Goal: Task Accomplishment & Management: Complete application form

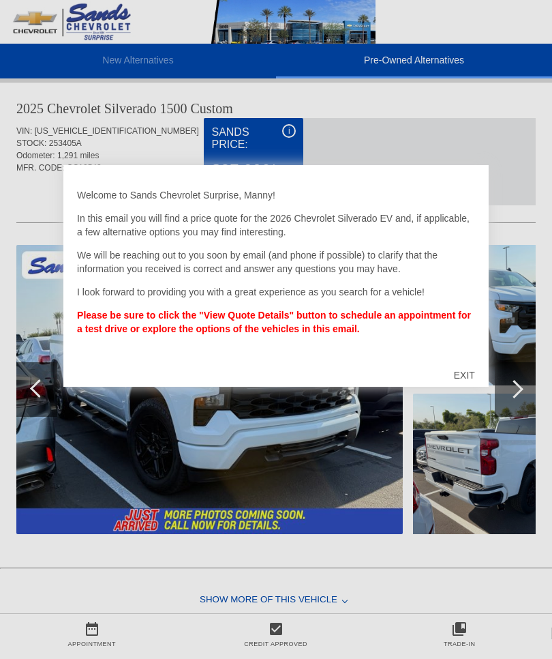
scroll to position [1408, 0]
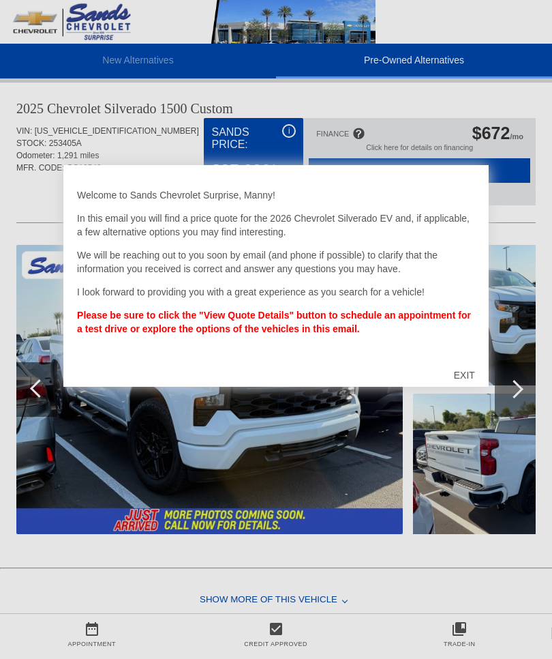
click at [454, 366] on div "EXIT" at bounding box center [465, 375] width 48 height 41
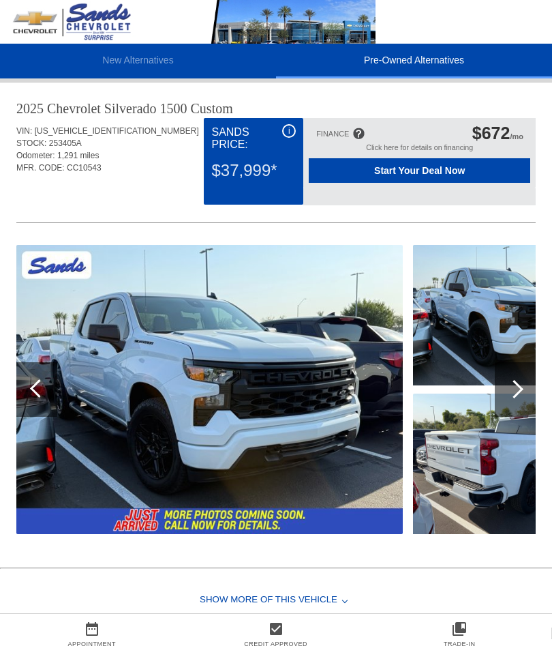
scroll to position [1408, 1]
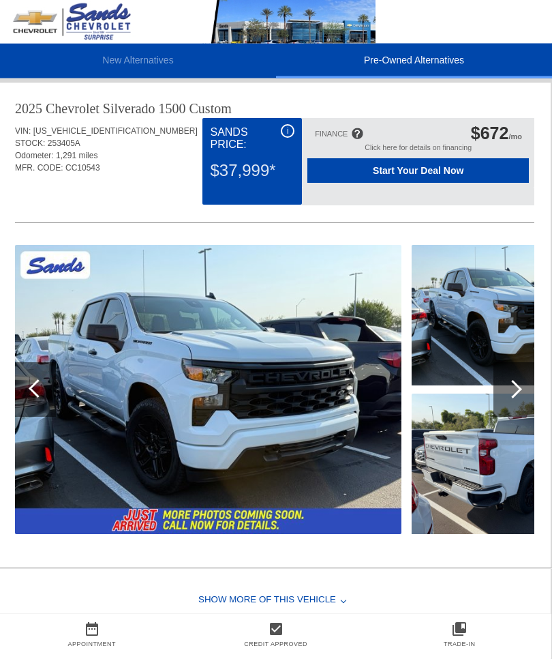
click at [515, 392] on div at bounding box center [513, 390] width 18 height 18
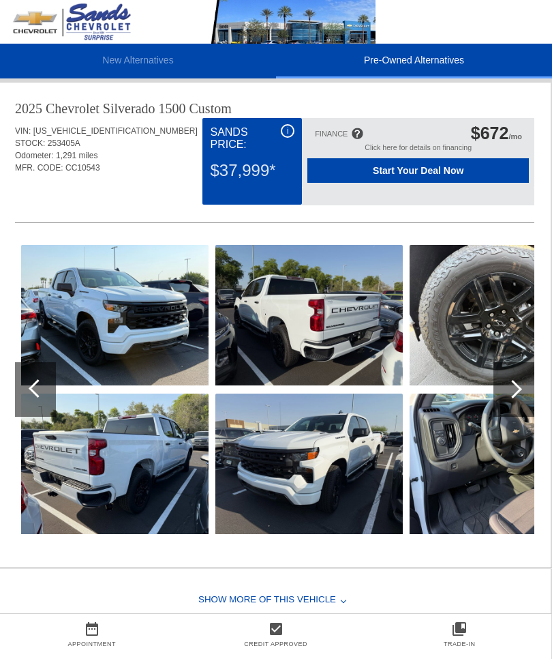
click at [80, 335] on img at bounding box center [115, 315] width 188 height 140
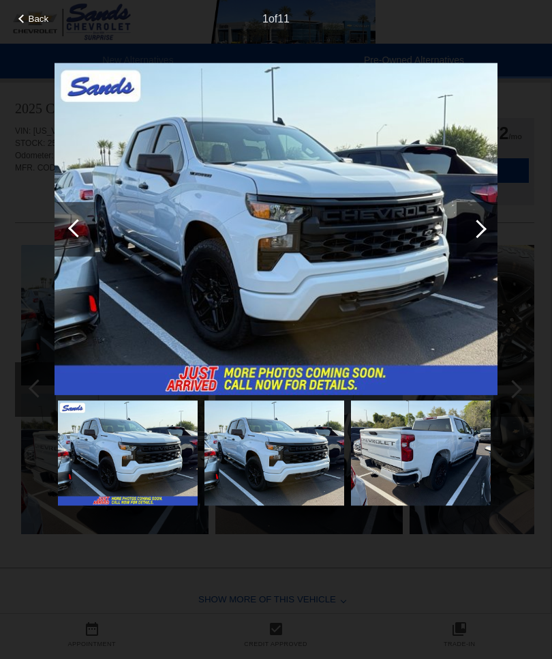
scroll to position [1408, 1]
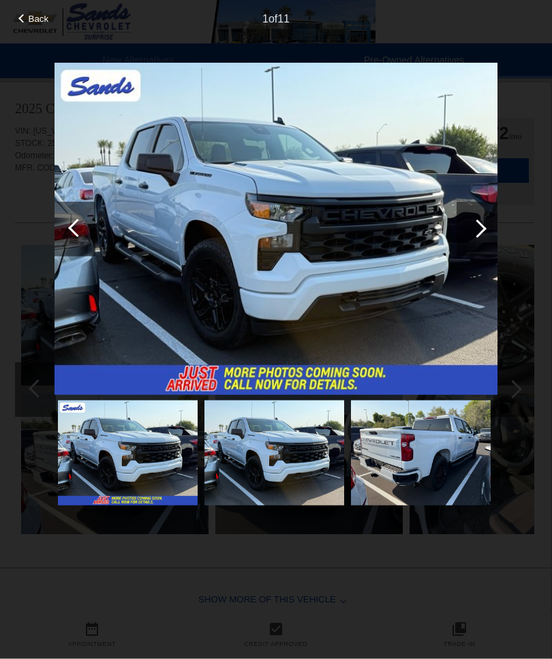
click at [479, 233] on div at bounding box center [478, 229] width 18 height 18
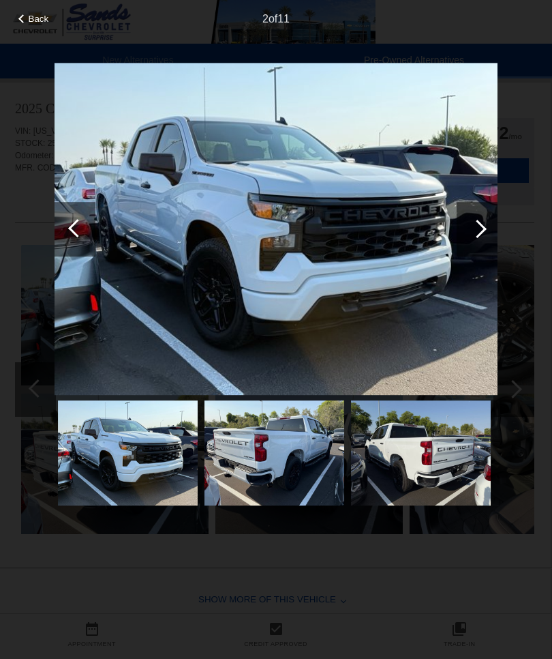
click at [475, 233] on div at bounding box center [478, 229] width 18 height 18
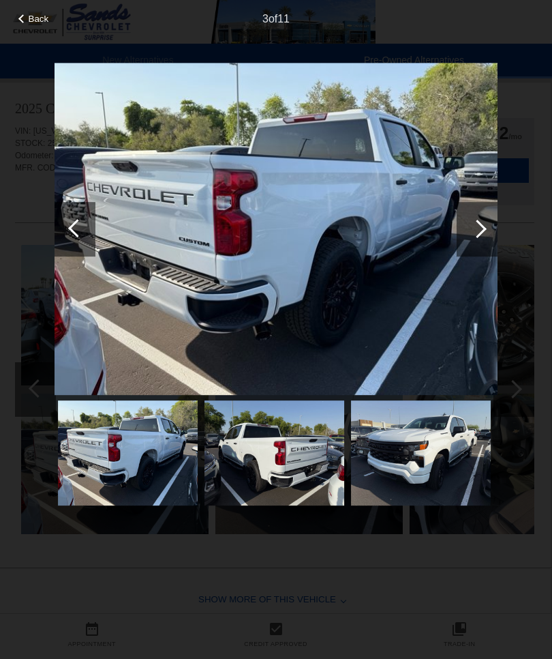
click at [477, 237] on div at bounding box center [478, 229] width 18 height 18
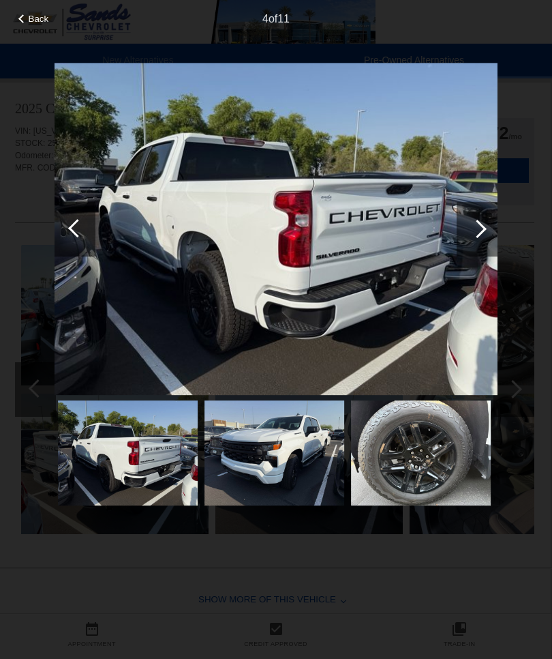
click at [479, 231] on div at bounding box center [478, 229] width 18 height 18
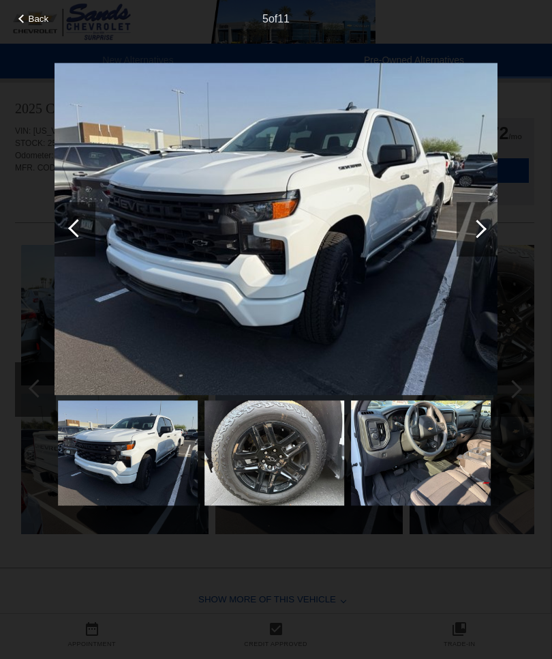
click at [478, 231] on div at bounding box center [478, 229] width 18 height 18
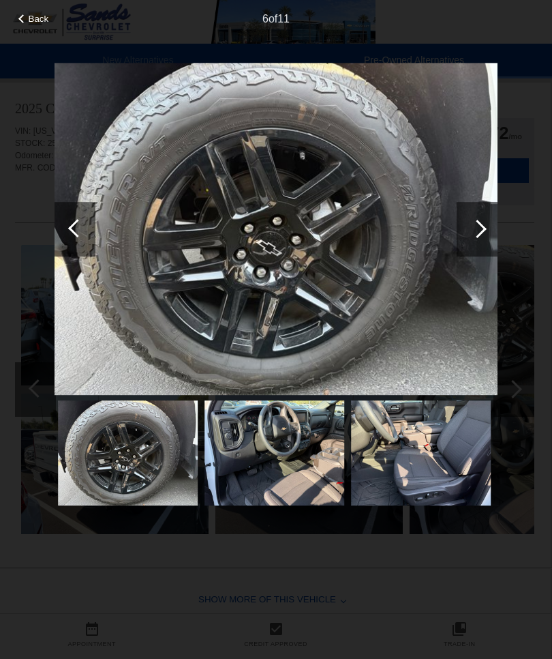
click at [476, 231] on div at bounding box center [478, 229] width 18 height 18
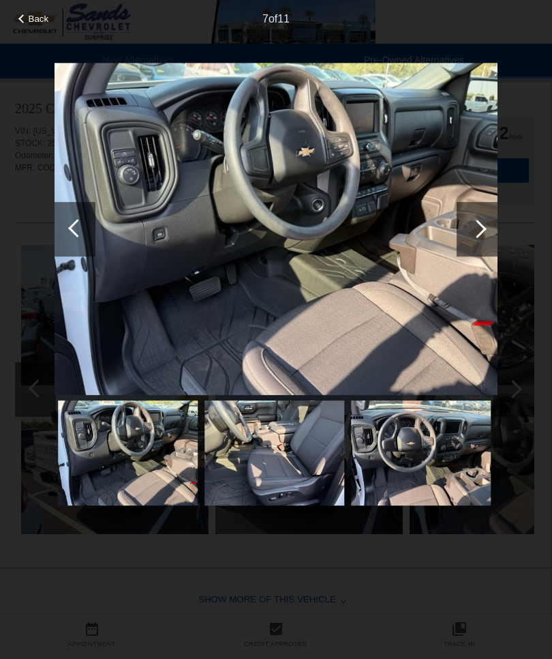
click at [472, 239] on div at bounding box center [477, 229] width 41 height 55
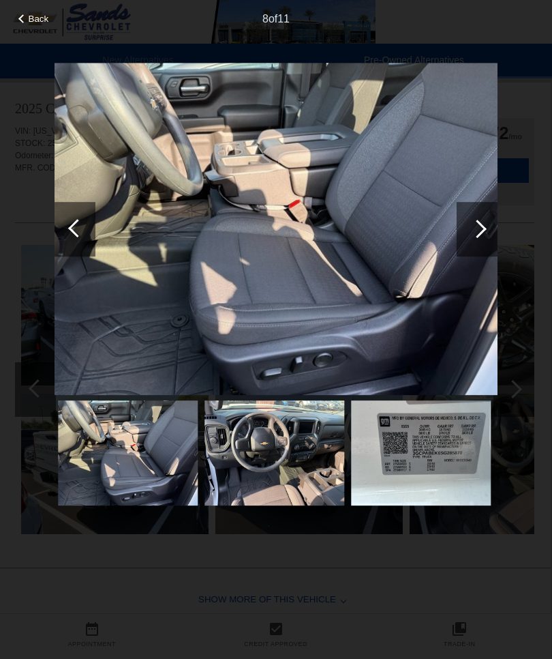
click at [481, 238] on div at bounding box center [477, 229] width 41 height 55
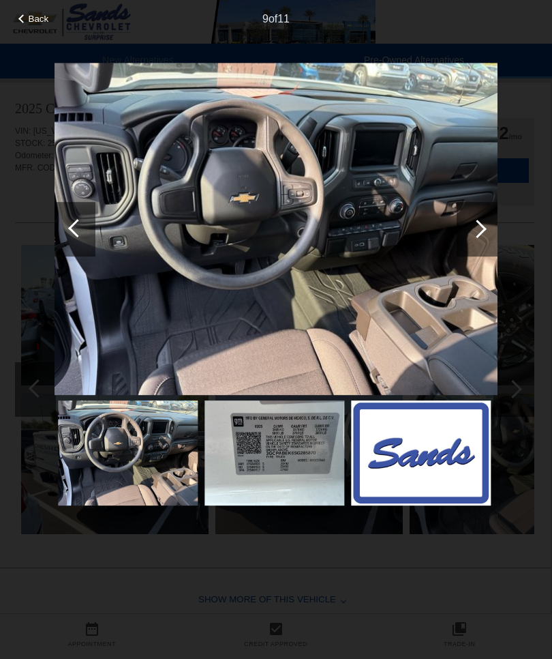
click at [479, 229] on div at bounding box center [478, 229] width 18 height 18
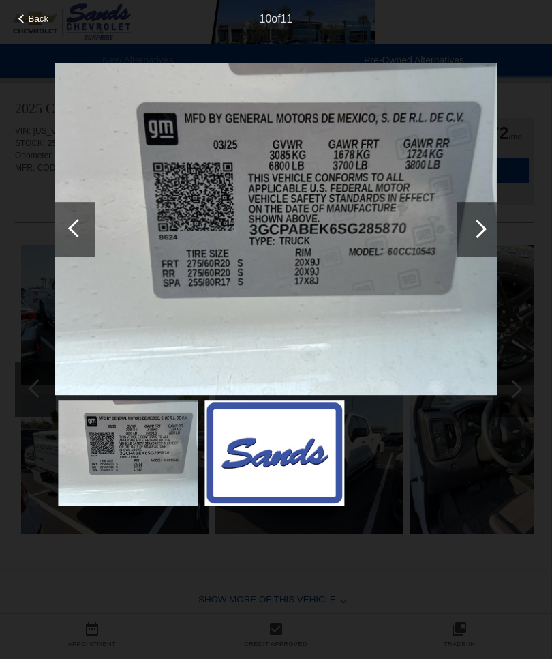
click at [484, 231] on div at bounding box center [478, 229] width 18 height 18
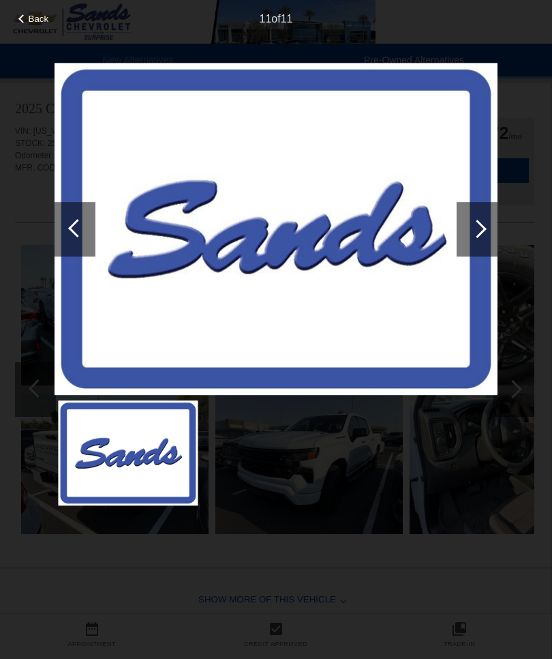
click at [479, 228] on div at bounding box center [478, 229] width 18 height 18
click at [76, 236] on div at bounding box center [77, 228] width 18 height 18
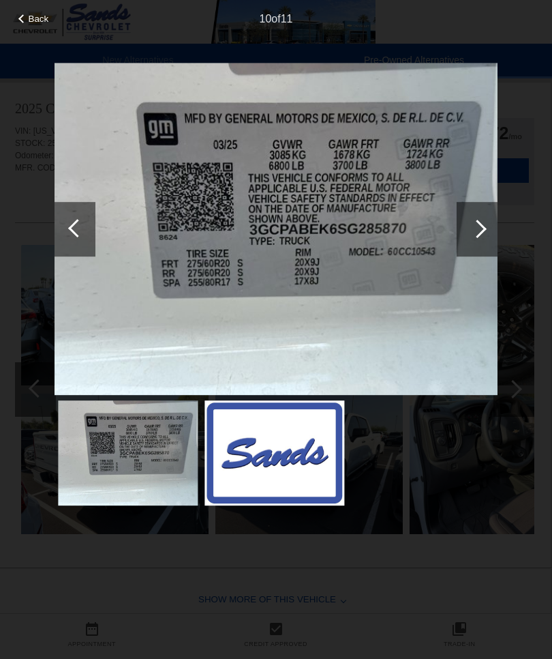
click at [77, 231] on div at bounding box center [77, 228] width 18 height 18
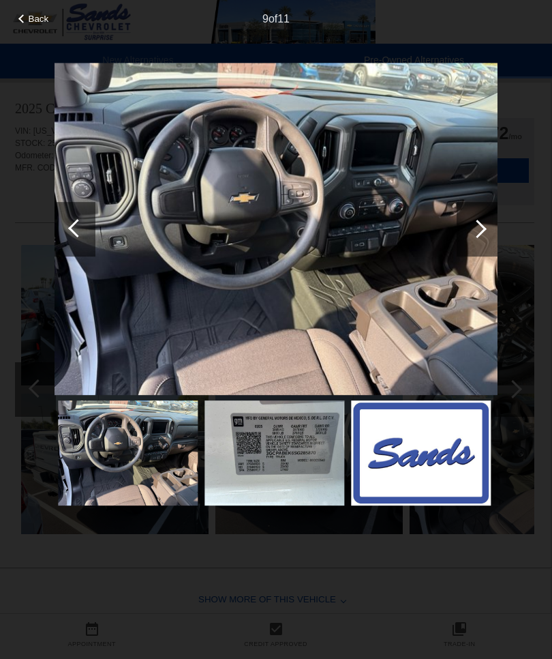
click at [68, 233] on div at bounding box center [75, 229] width 41 height 55
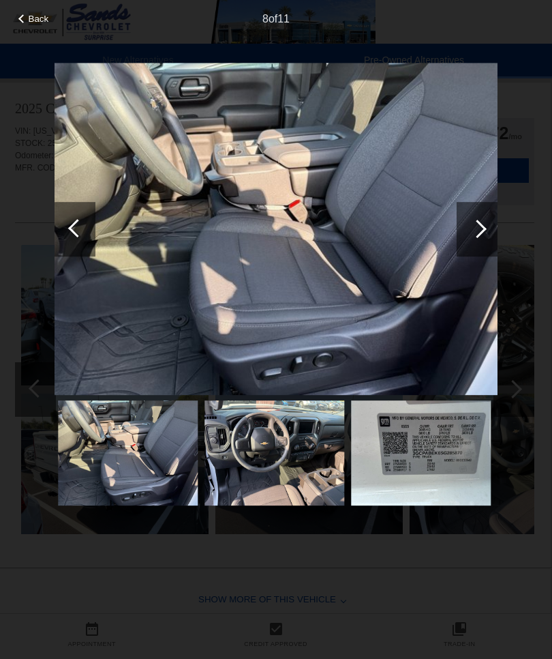
click at [25, 21] on div at bounding box center [22, 18] width 9 height 9
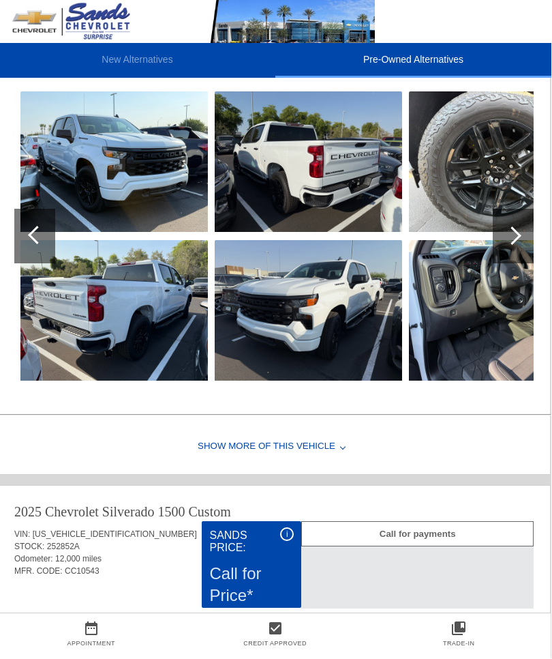
scroll to position [1562, 1]
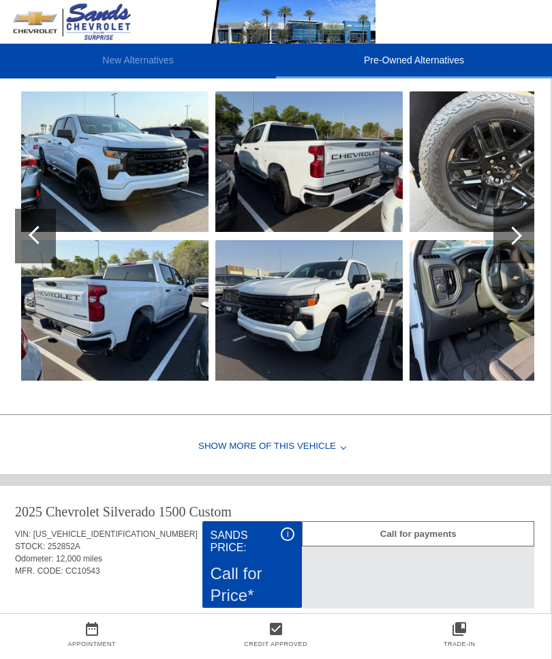
click at [507, 246] on div at bounding box center [514, 236] width 41 height 55
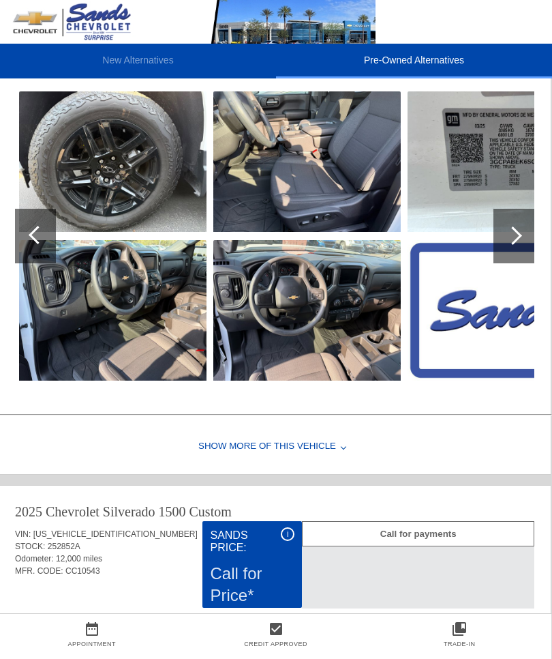
click at [361, 332] on img at bounding box center [307, 310] width 188 height 140
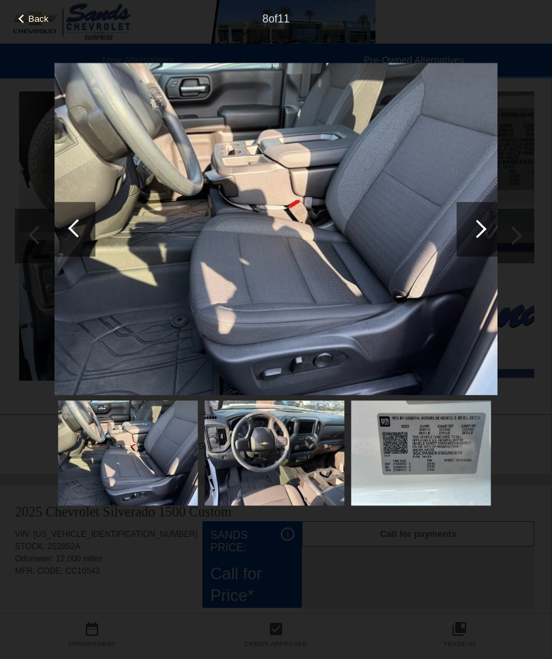
click at [248, 455] on img at bounding box center [275, 452] width 140 height 105
click at [254, 448] on img at bounding box center [275, 452] width 140 height 105
click at [477, 227] on div at bounding box center [478, 229] width 18 height 18
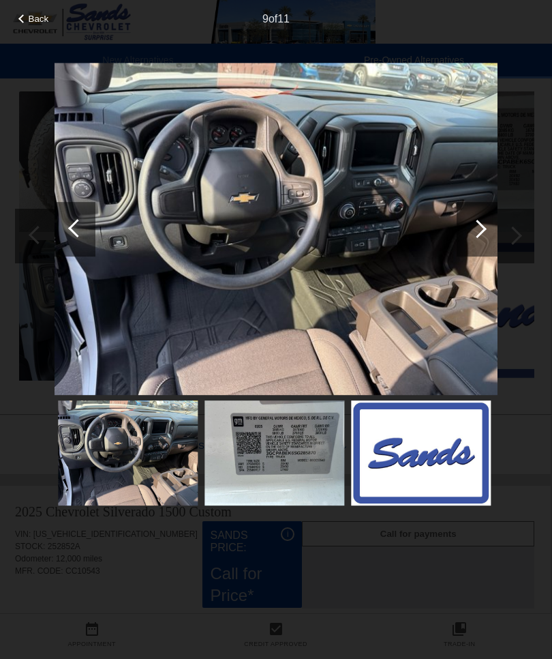
click at [186, 273] on img at bounding box center [276, 229] width 443 height 333
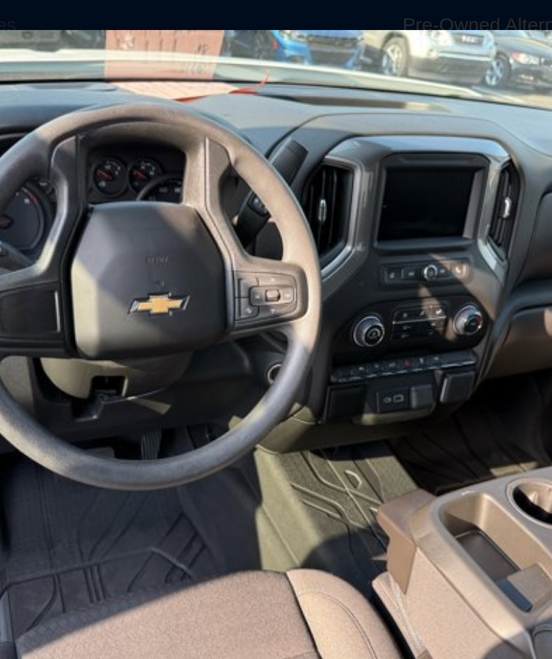
scroll to position [1455, 1]
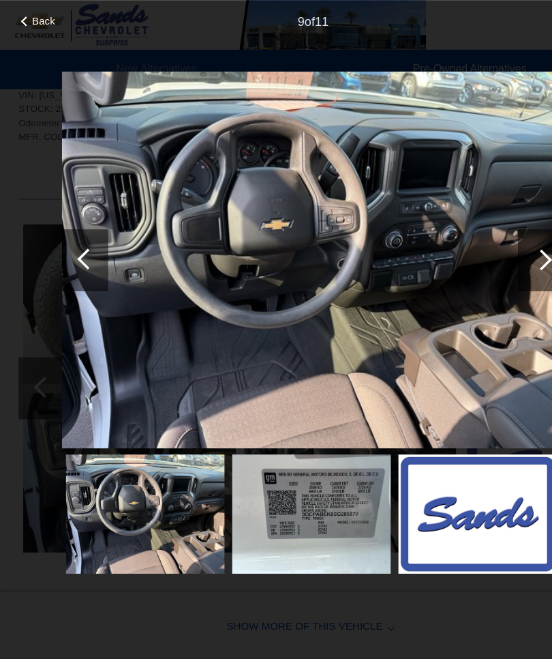
click at [27, 20] on div "Back" at bounding box center [34, 17] width 68 height 7
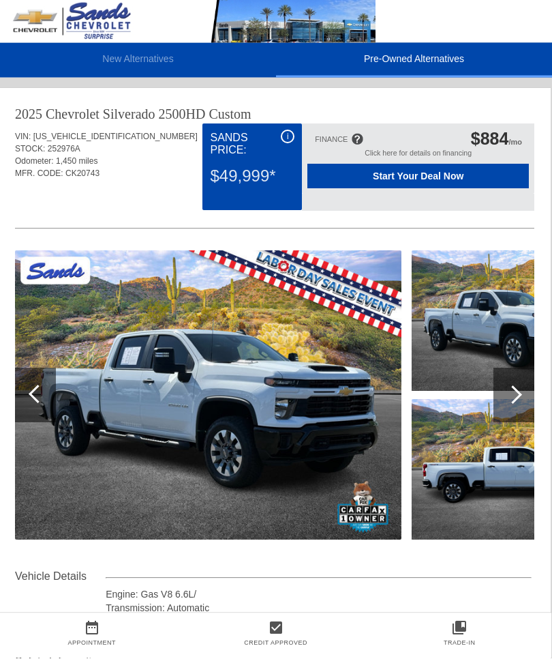
scroll to position [40, 1]
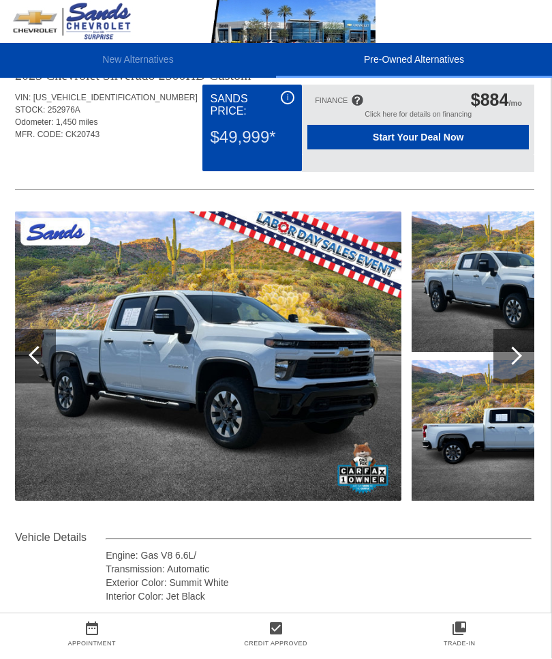
click at [98, 343] on img at bounding box center [208, 356] width 387 height 289
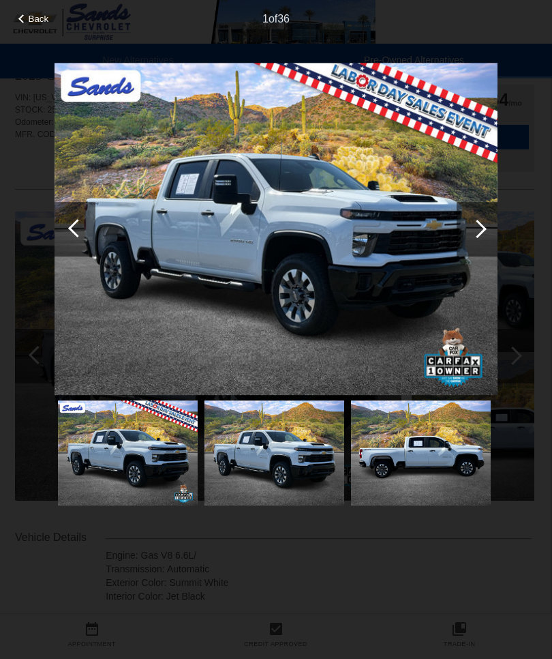
click at [483, 231] on div at bounding box center [478, 229] width 18 height 18
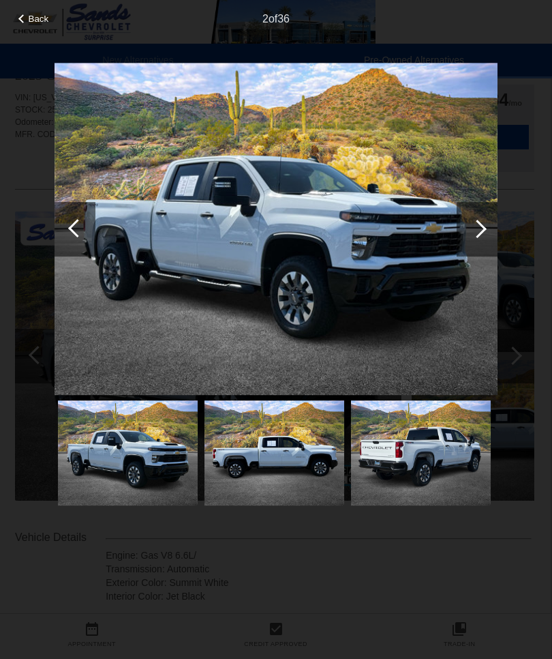
click at [478, 240] on div at bounding box center [477, 229] width 41 height 55
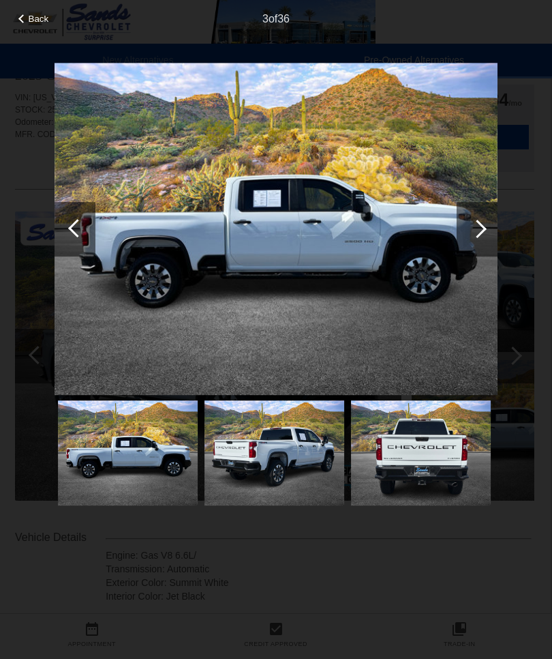
click at [478, 239] on div at bounding box center [477, 229] width 41 height 55
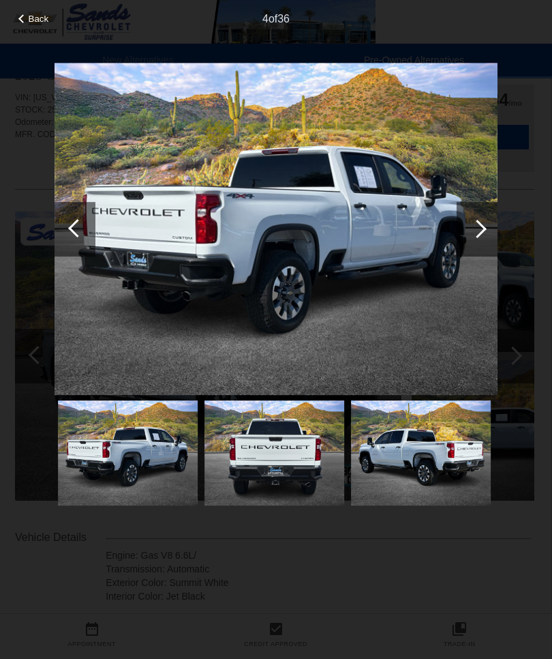
click at [479, 232] on div at bounding box center [478, 229] width 18 height 18
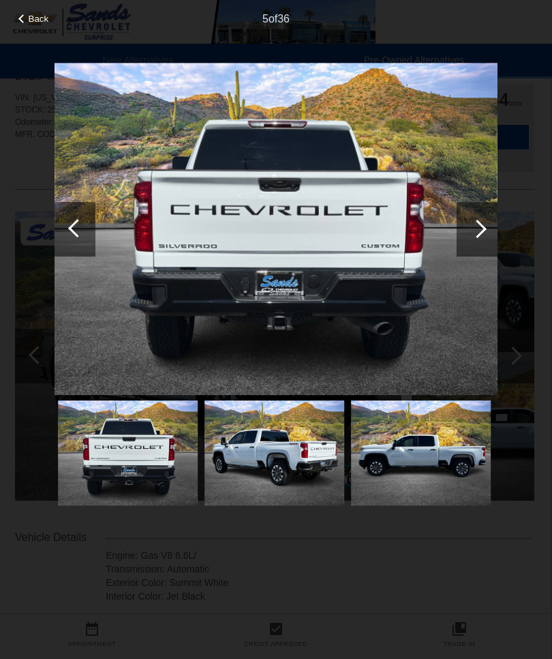
click at [477, 235] on div at bounding box center [478, 229] width 18 height 18
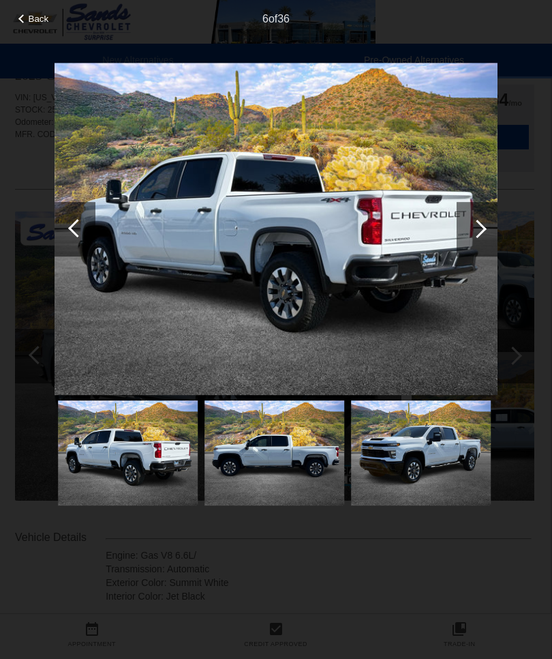
click at [477, 237] on div at bounding box center [478, 229] width 18 height 18
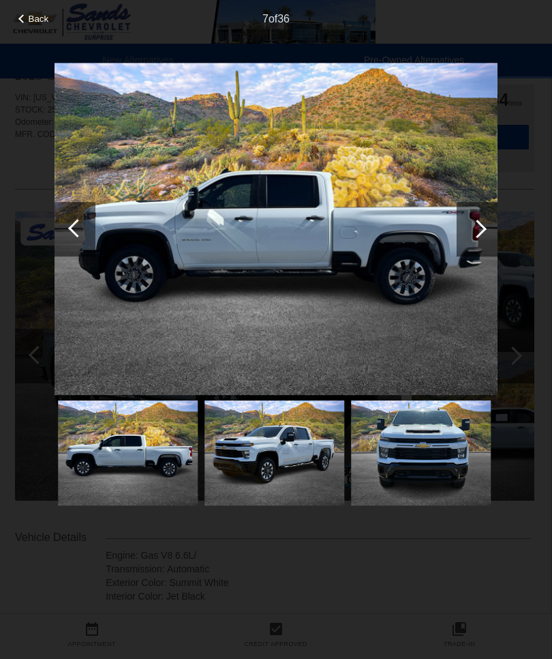
click at [482, 234] on div at bounding box center [477, 229] width 41 height 55
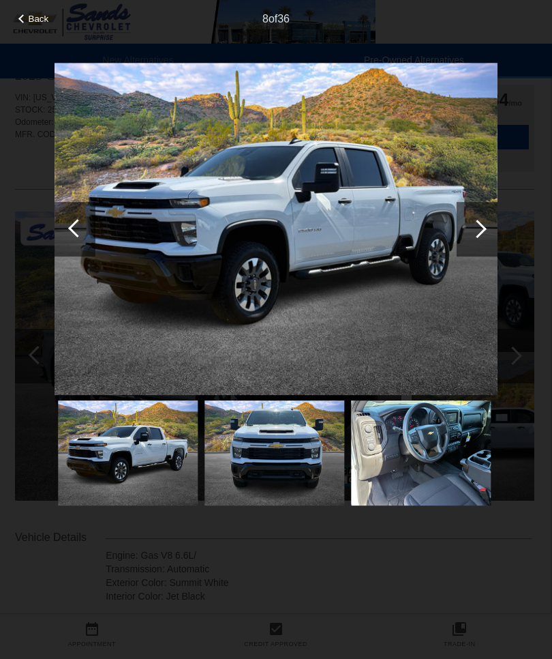
click at [483, 233] on div at bounding box center [477, 229] width 41 height 55
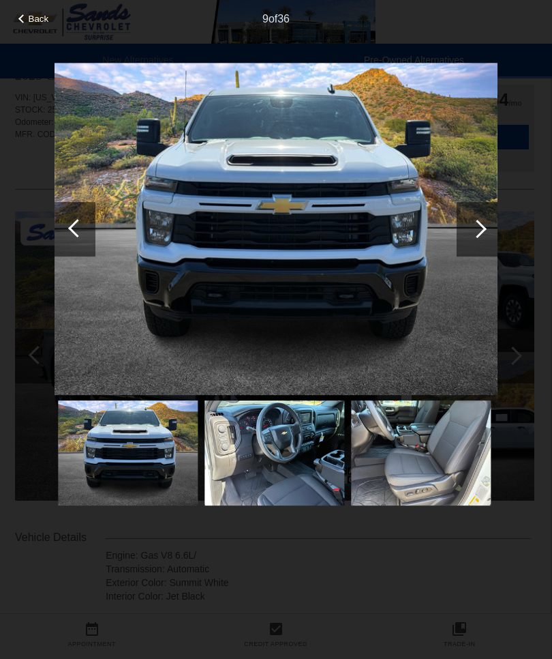
click at [488, 235] on div at bounding box center [477, 229] width 41 height 55
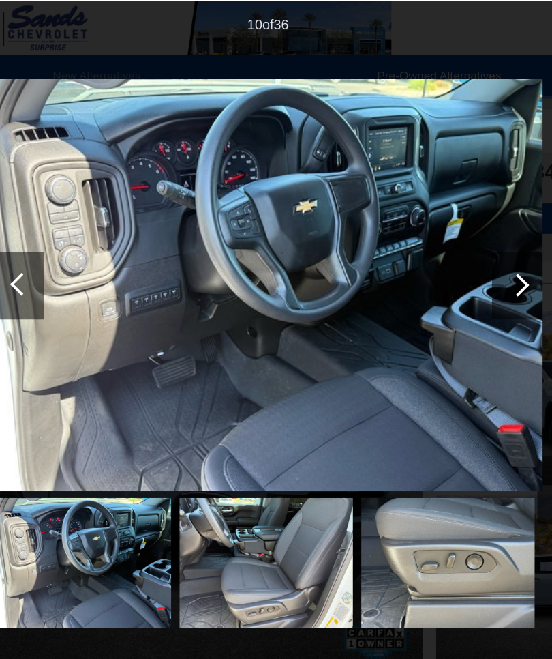
scroll to position [0, 1]
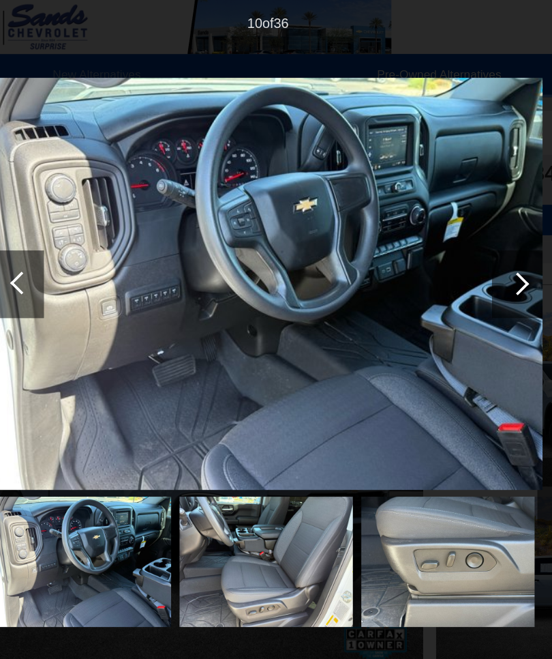
click at [457, 235] on div at bounding box center [477, 229] width 41 height 55
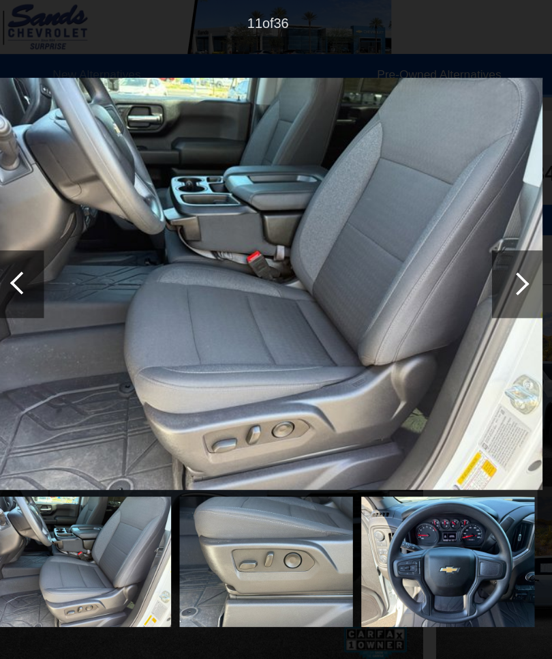
click at [469, 233] on div at bounding box center [478, 229] width 18 height 18
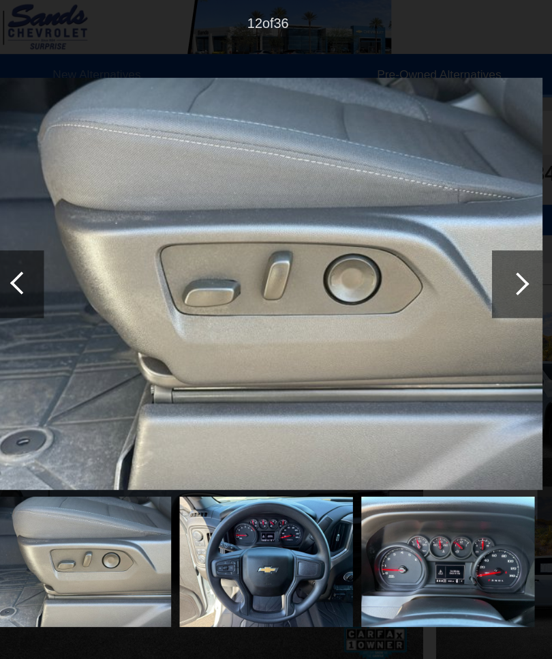
click at [469, 233] on div at bounding box center [478, 229] width 18 height 18
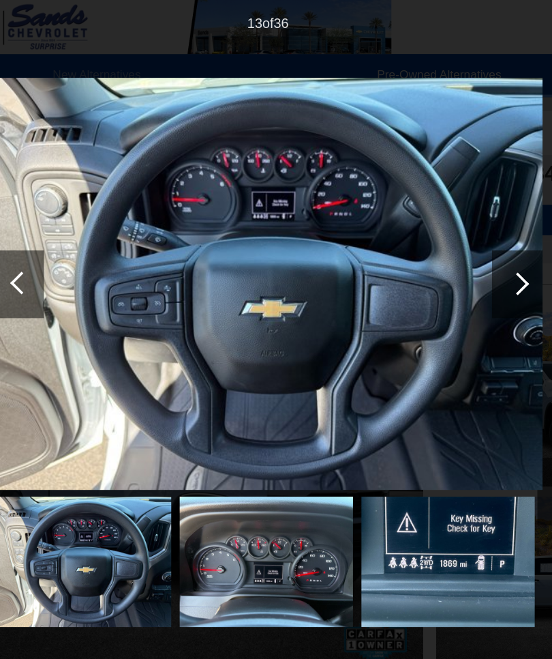
click at [469, 236] on div at bounding box center [478, 229] width 18 height 18
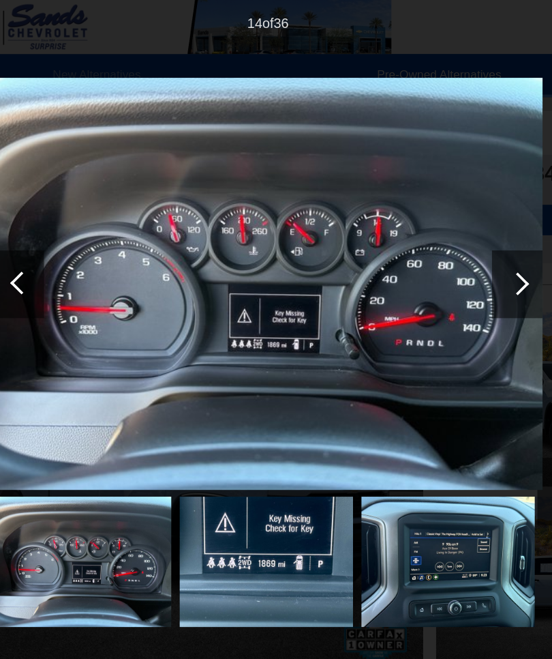
click at [469, 235] on div at bounding box center [478, 229] width 18 height 18
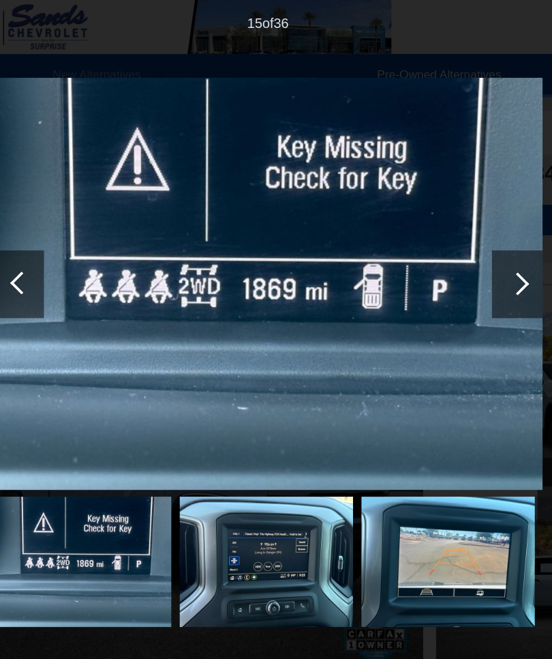
click at [469, 234] on div at bounding box center [478, 229] width 18 height 18
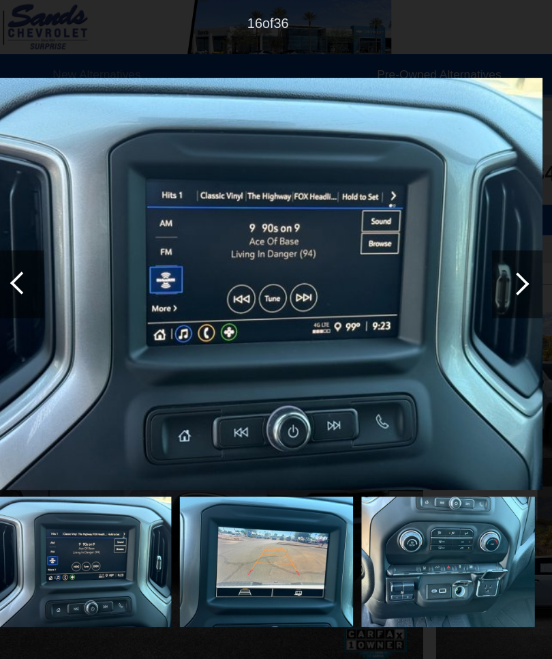
click at [469, 233] on div at bounding box center [478, 229] width 18 height 18
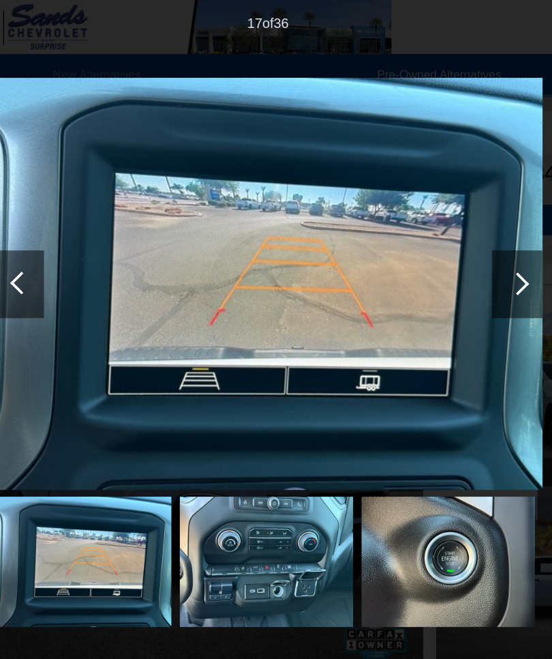
click at [457, 233] on div at bounding box center [477, 229] width 41 height 55
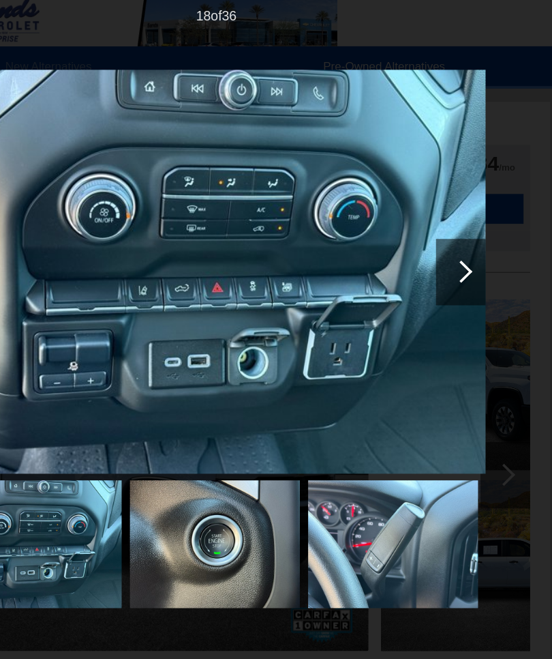
click at [457, 228] on div at bounding box center [477, 229] width 41 height 55
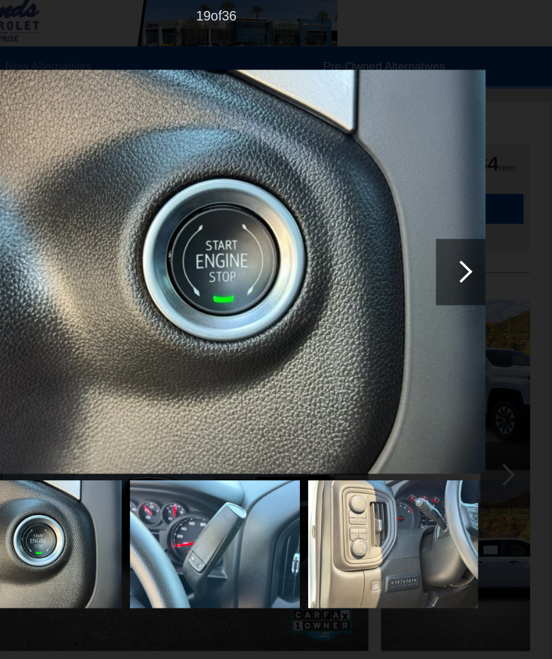
click at [469, 228] on div at bounding box center [478, 229] width 18 height 18
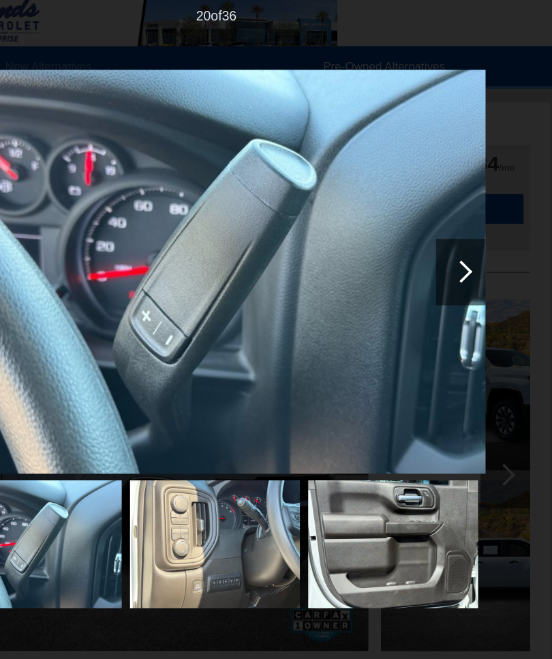
click at [469, 228] on div at bounding box center [478, 229] width 18 height 18
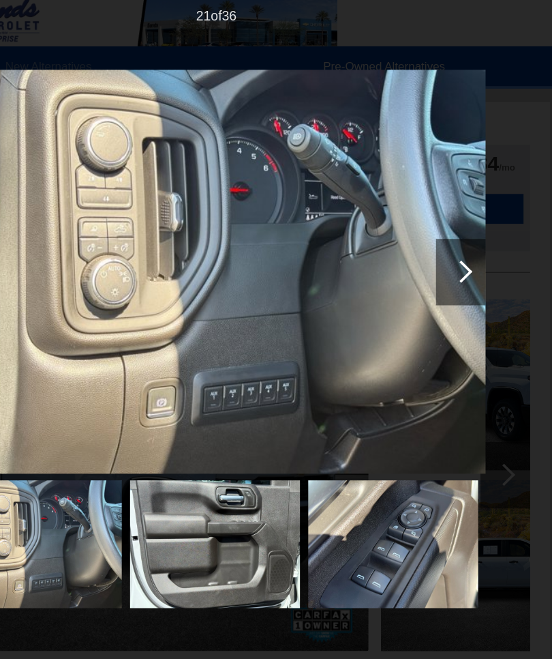
click at [469, 227] on div at bounding box center [478, 229] width 18 height 18
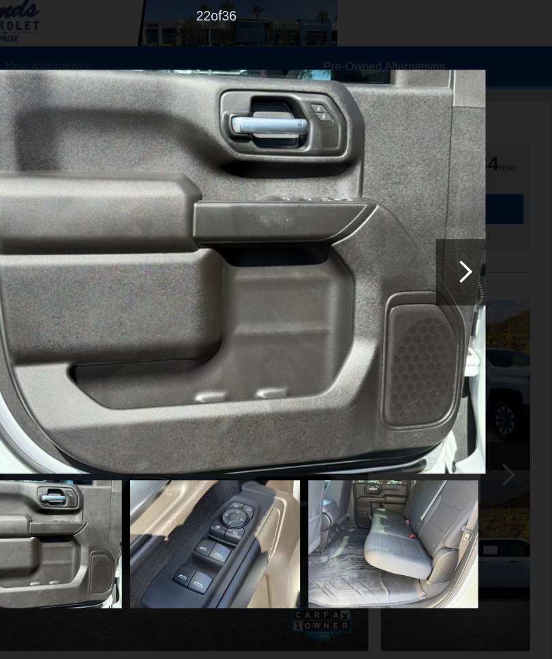
click at [457, 229] on div at bounding box center [477, 229] width 41 height 55
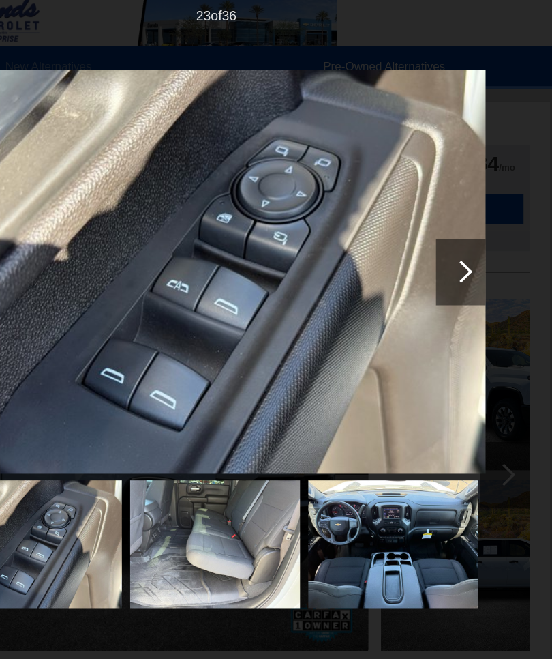
click at [469, 228] on div at bounding box center [478, 229] width 18 height 18
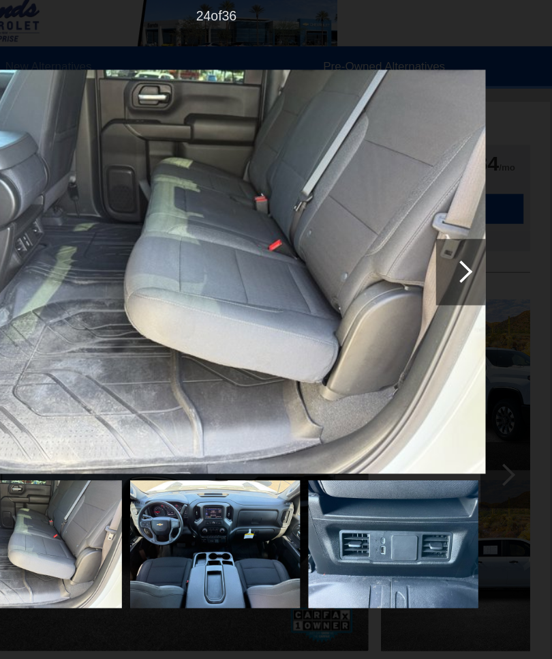
click at [469, 229] on div at bounding box center [478, 229] width 18 height 18
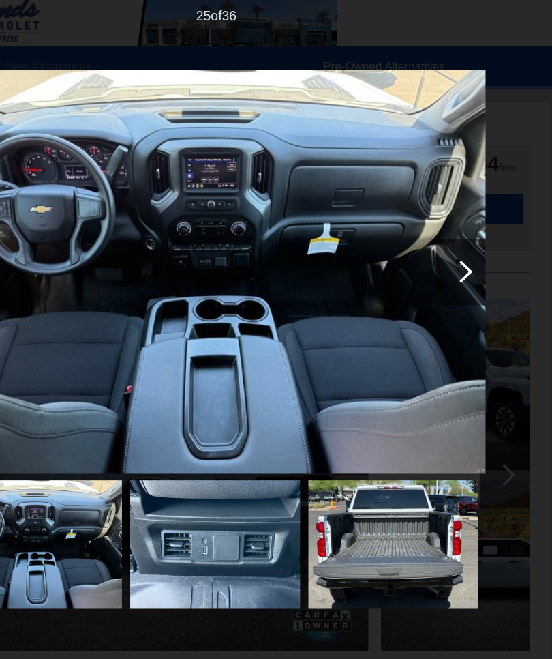
click at [457, 228] on div at bounding box center [477, 229] width 41 height 55
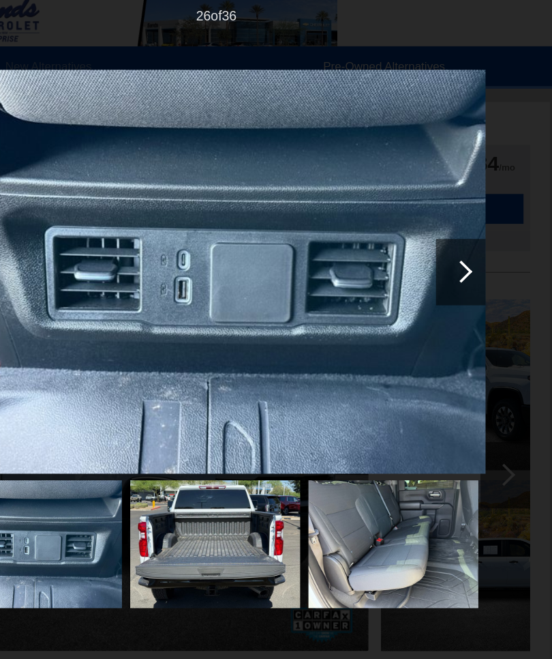
click at [457, 228] on div at bounding box center [477, 229] width 41 height 55
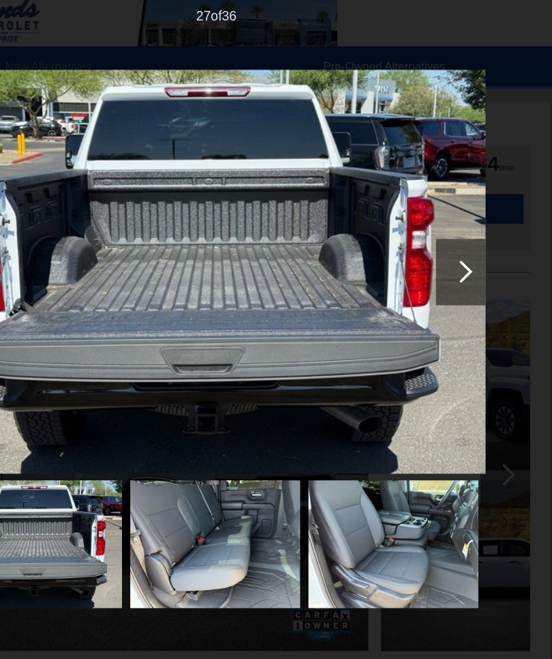
click at [457, 229] on div at bounding box center [477, 229] width 41 height 55
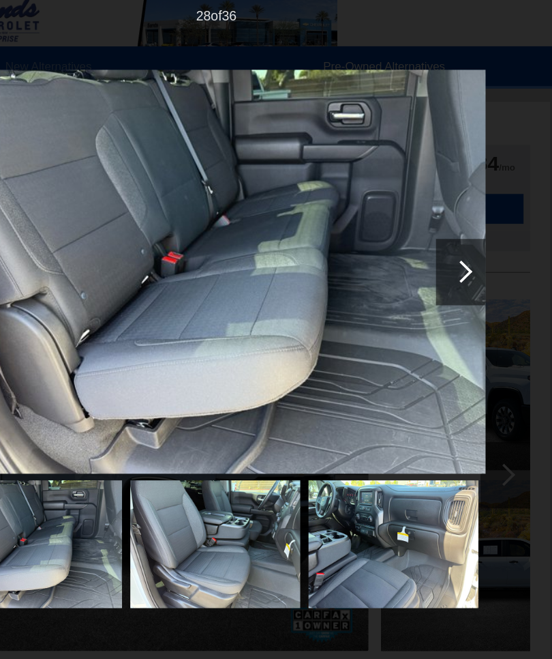
click at [469, 226] on div at bounding box center [478, 229] width 18 height 18
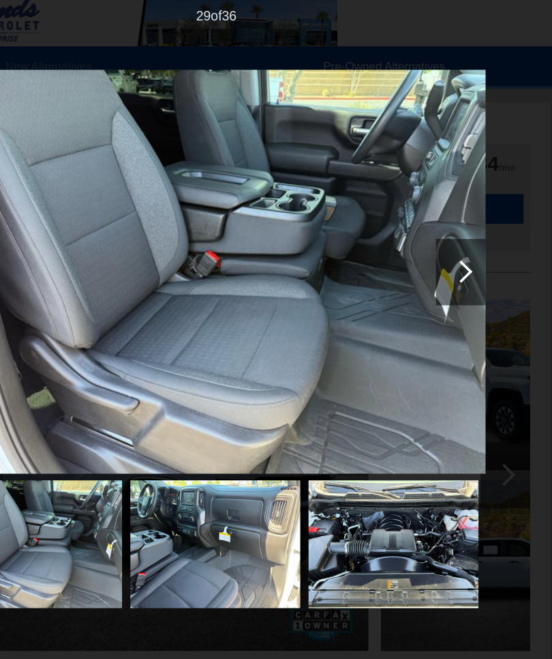
click at [469, 226] on div at bounding box center [478, 229] width 18 height 18
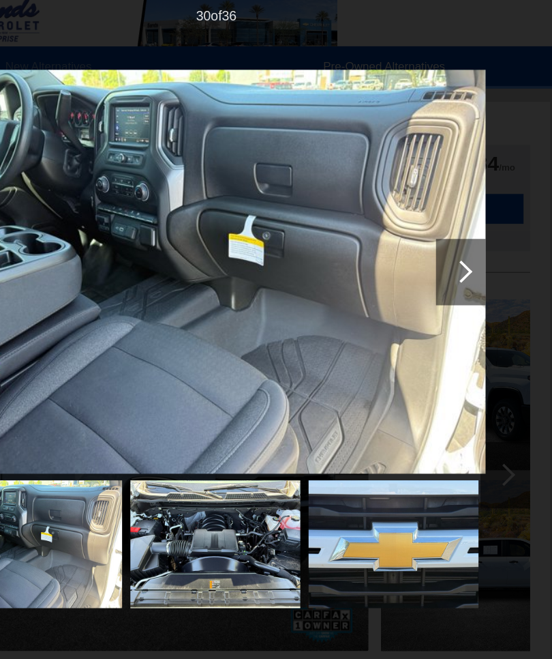
click at [457, 226] on div at bounding box center [477, 229] width 41 height 55
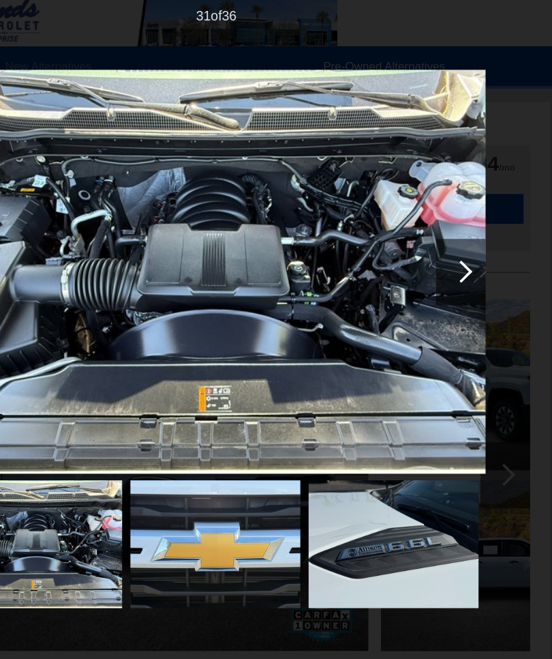
click at [457, 229] on div at bounding box center [477, 229] width 41 height 55
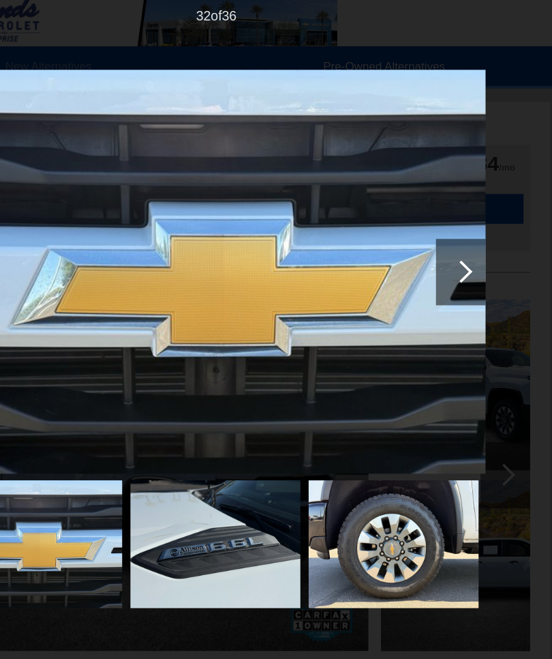
click at [469, 226] on div at bounding box center [478, 229] width 18 height 18
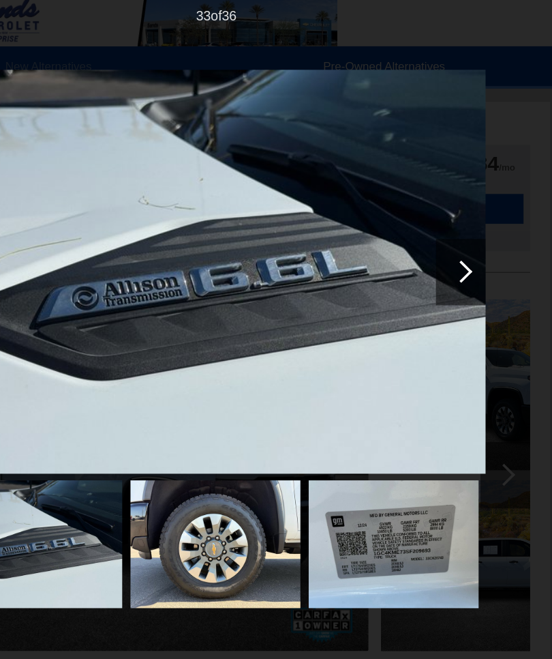
click at [469, 228] on div at bounding box center [478, 229] width 18 height 18
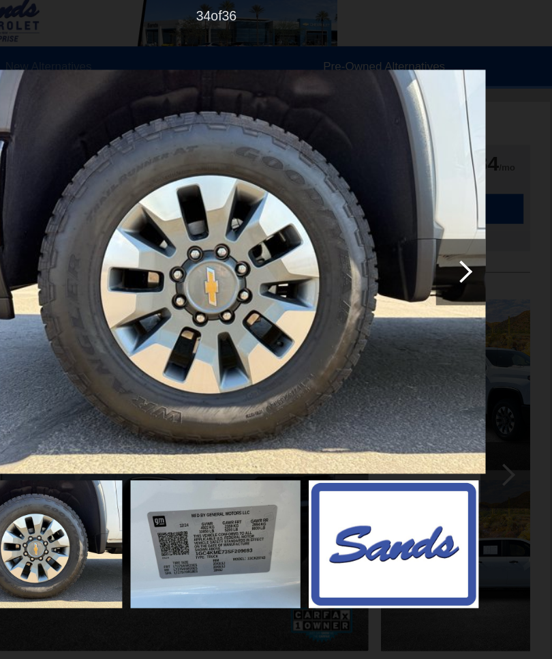
click at [469, 222] on div at bounding box center [478, 229] width 18 height 18
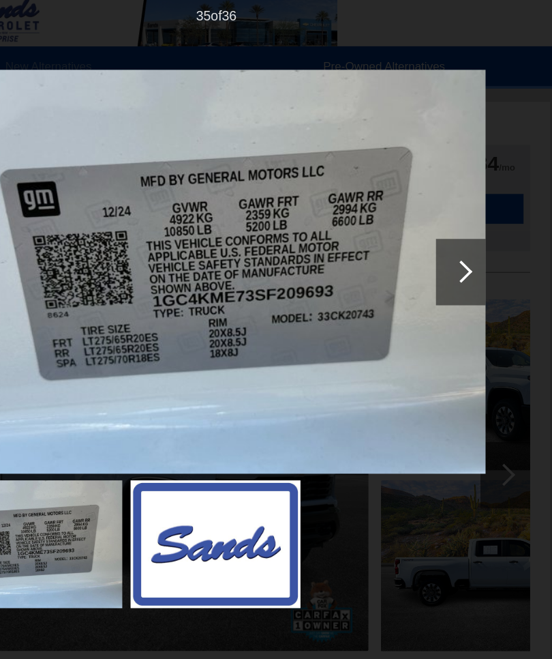
click at [457, 225] on div at bounding box center [477, 229] width 41 height 55
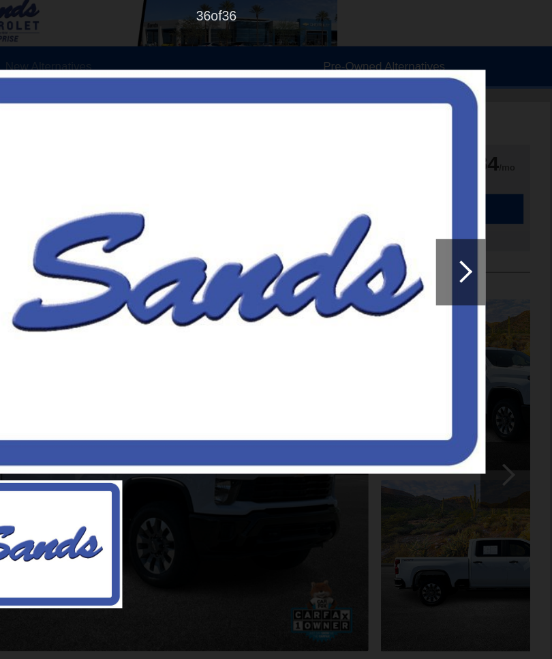
click at [469, 224] on div at bounding box center [478, 229] width 18 height 18
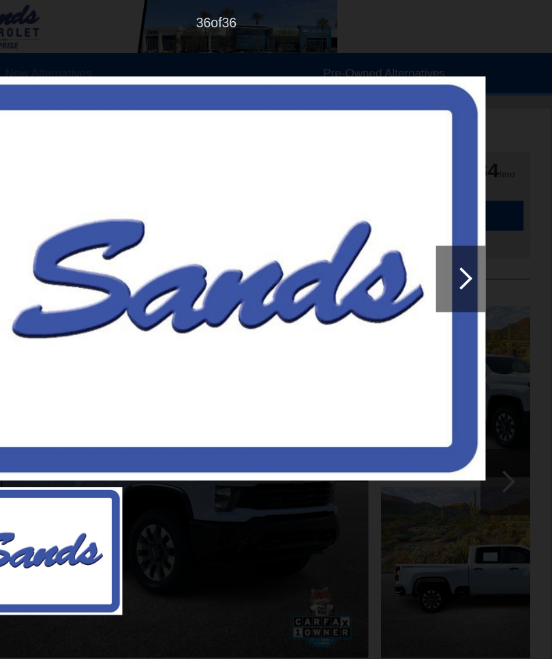
click at [469, 232] on div at bounding box center [478, 229] width 18 height 18
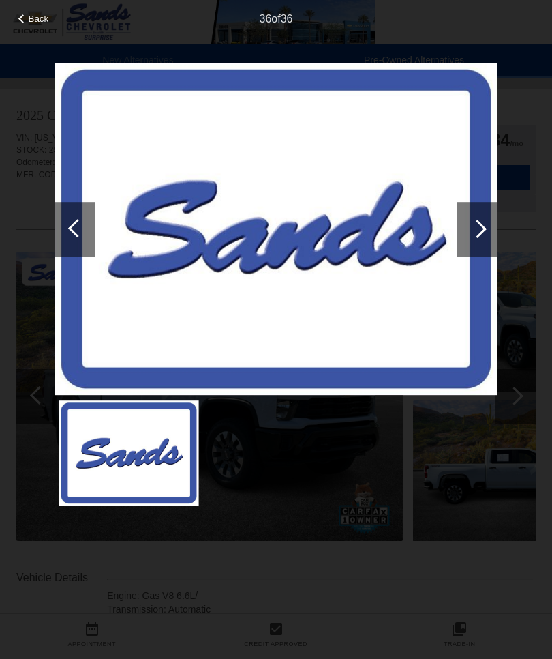
click at [27, 20] on div "Back" at bounding box center [34, 17] width 68 height 7
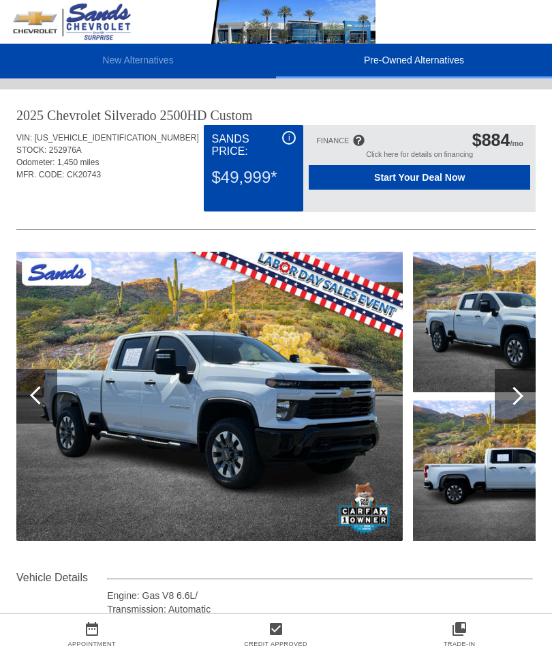
click at [387, 179] on span "Start Your Deal Now" at bounding box center [420, 177] width 199 height 11
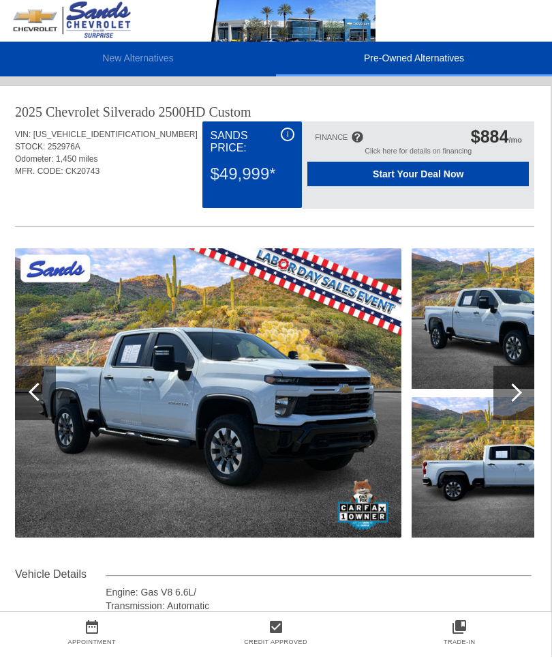
scroll to position [0, 1]
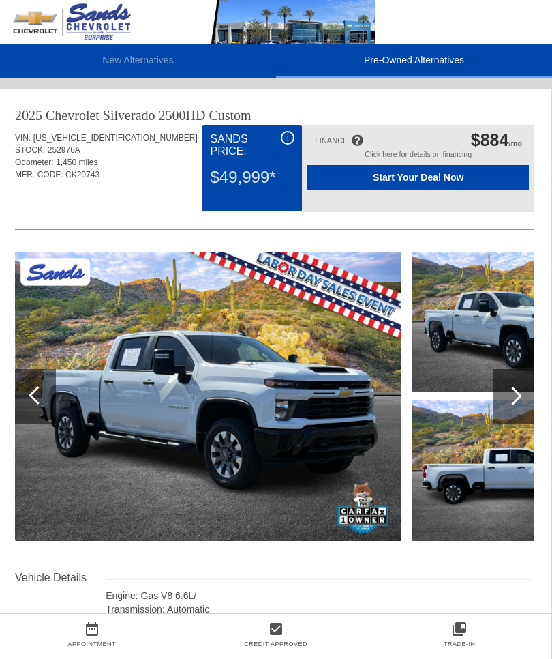
click at [388, 53] on li "Pre-Owned Alternatives" at bounding box center [414, 61] width 276 height 35
click at [40, 63] on li "New Alternatives" at bounding box center [138, 61] width 276 height 35
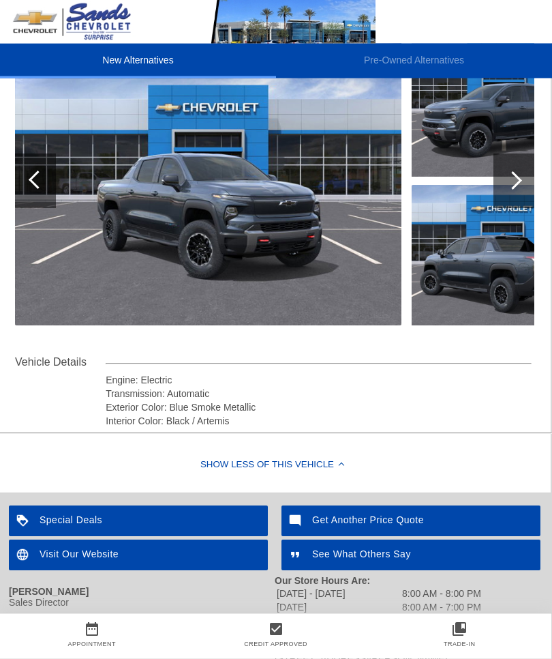
scroll to position [236, 1]
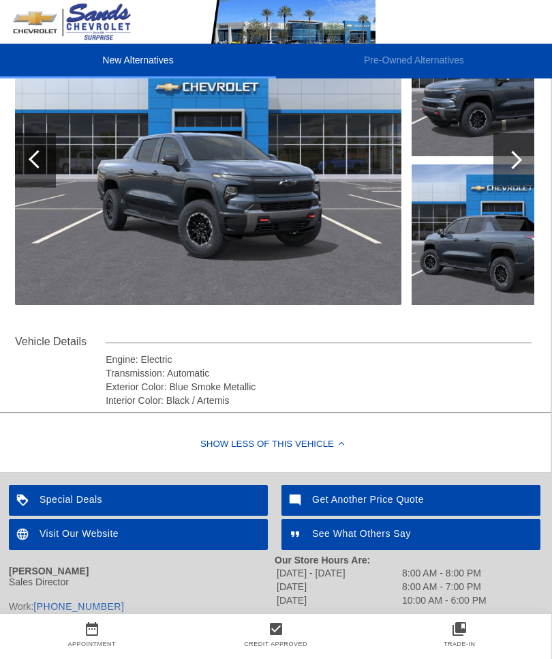
click at [39, 492] on img at bounding box center [24, 500] width 31 height 31
